Goal: Share content

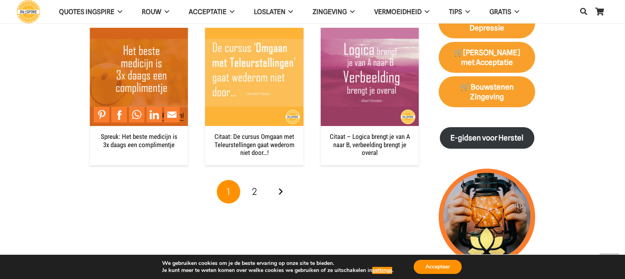
scroll to position [798, 0]
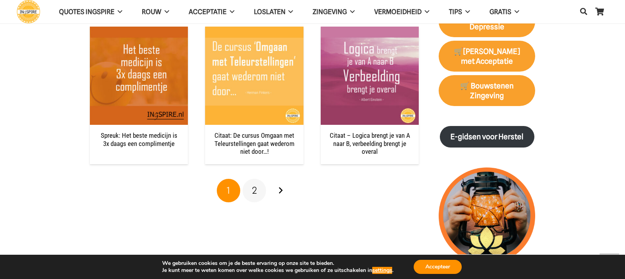
click at [258, 188] on link "2" at bounding box center [254, 190] width 23 height 23
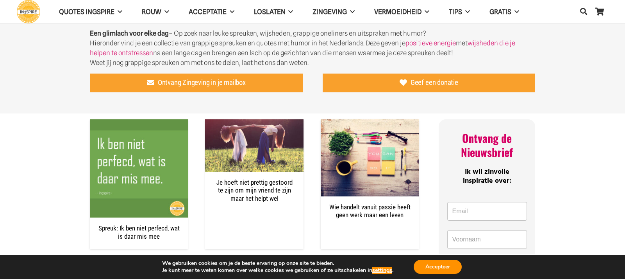
scroll to position [211, 0]
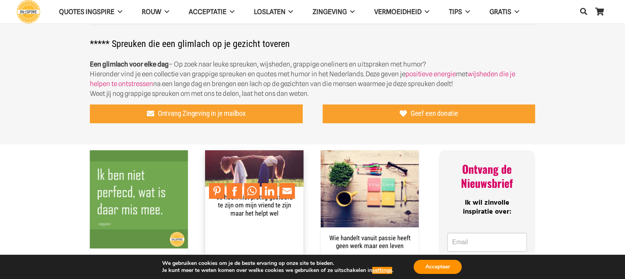
click at [254, 170] on img "Je hoeft niet prettig gestoord te zijn om mijn vriend te zijn maar het helpt wel" at bounding box center [254, 176] width 98 height 52
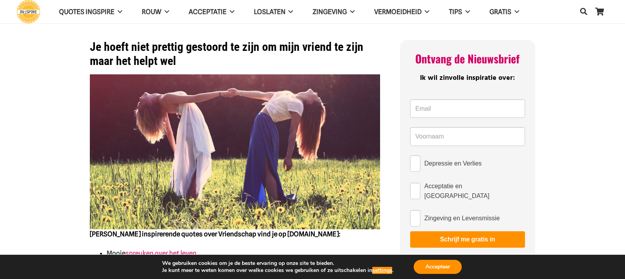
scroll to position [4, 0]
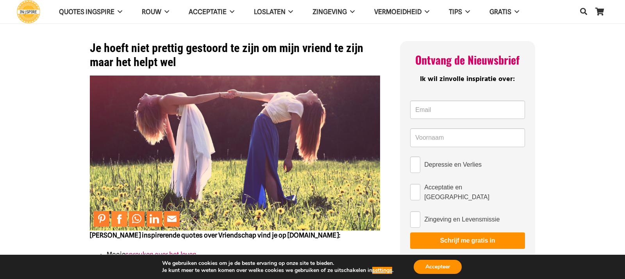
click at [121, 219] on link "Share to Facebook" at bounding box center [119, 219] width 16 height 16
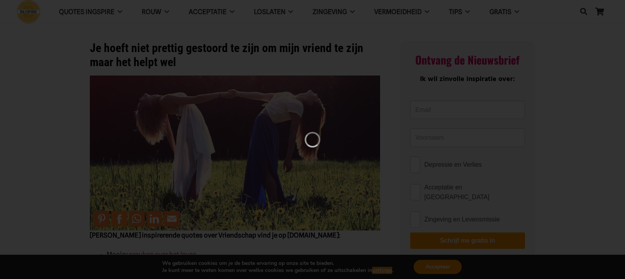
scroll to position [0, 0]
